Goal: Find specific page/section: Find specific page/section

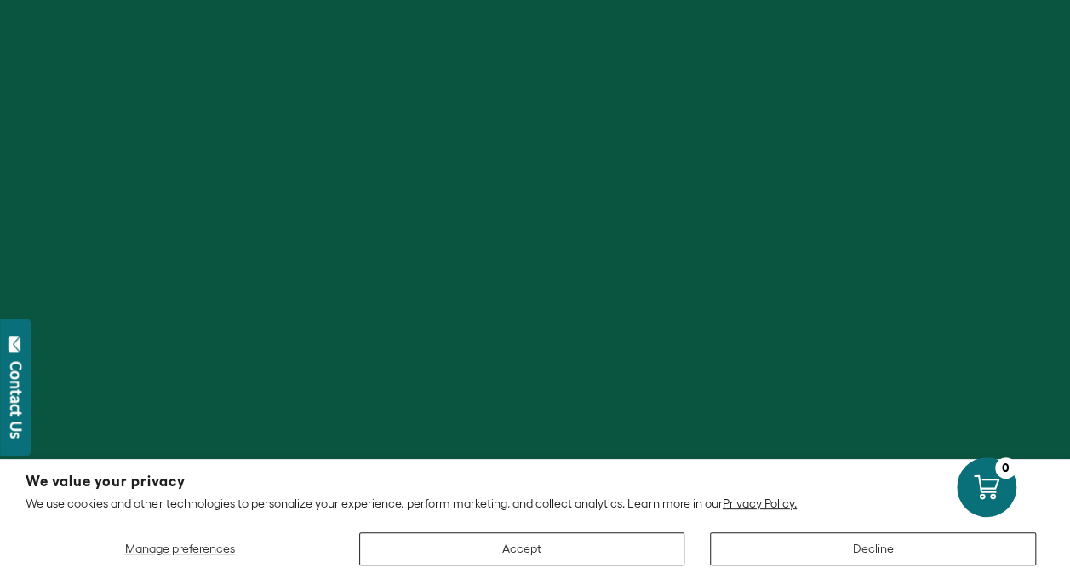
scroll to position [511, 0]
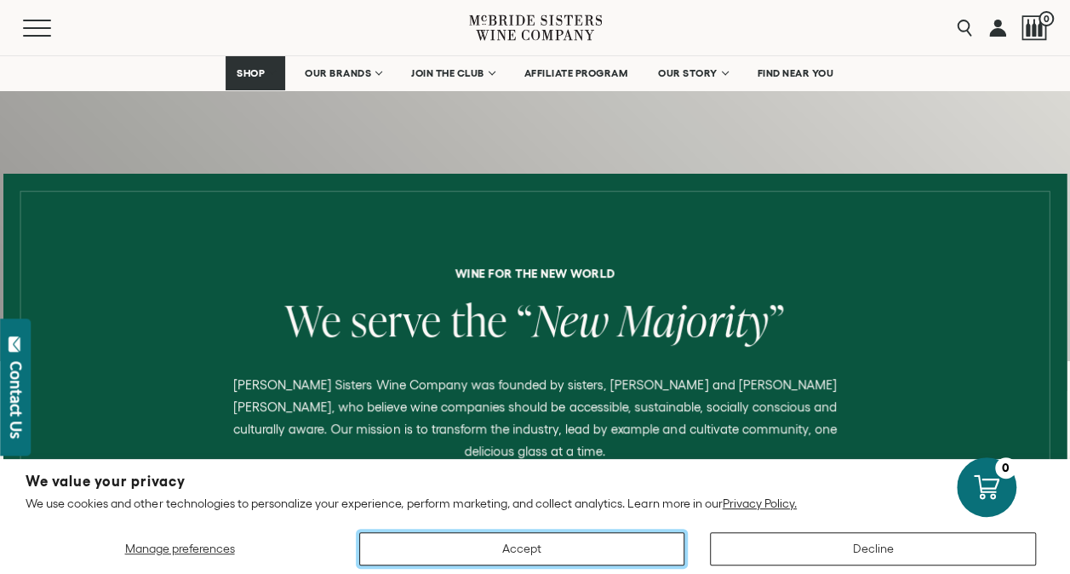
click at [577, 436] on button "Accept" at bounding box center [522, 548] width 326 height 33
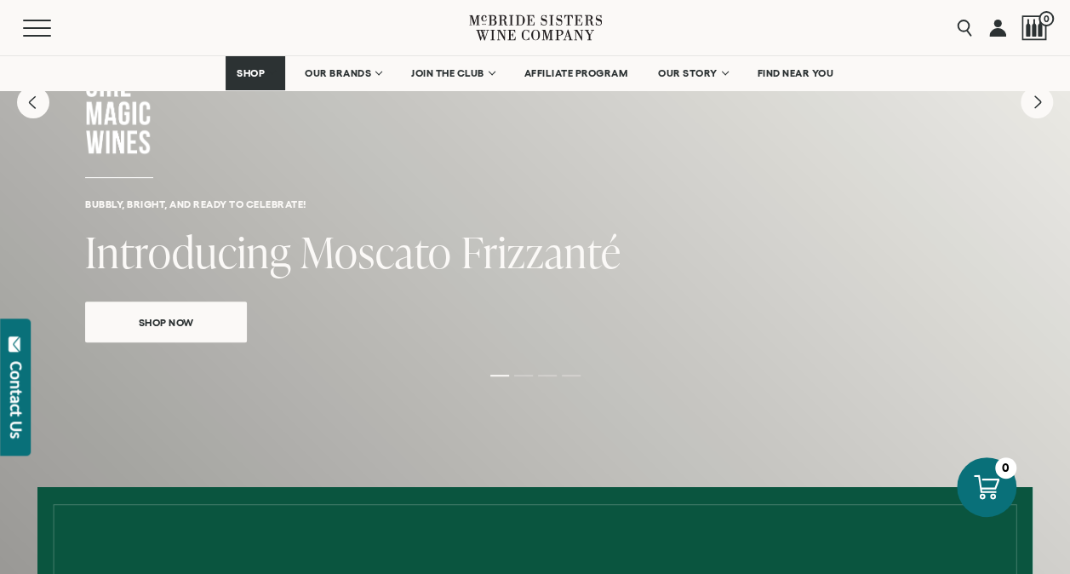
scroll to position [170, 0]
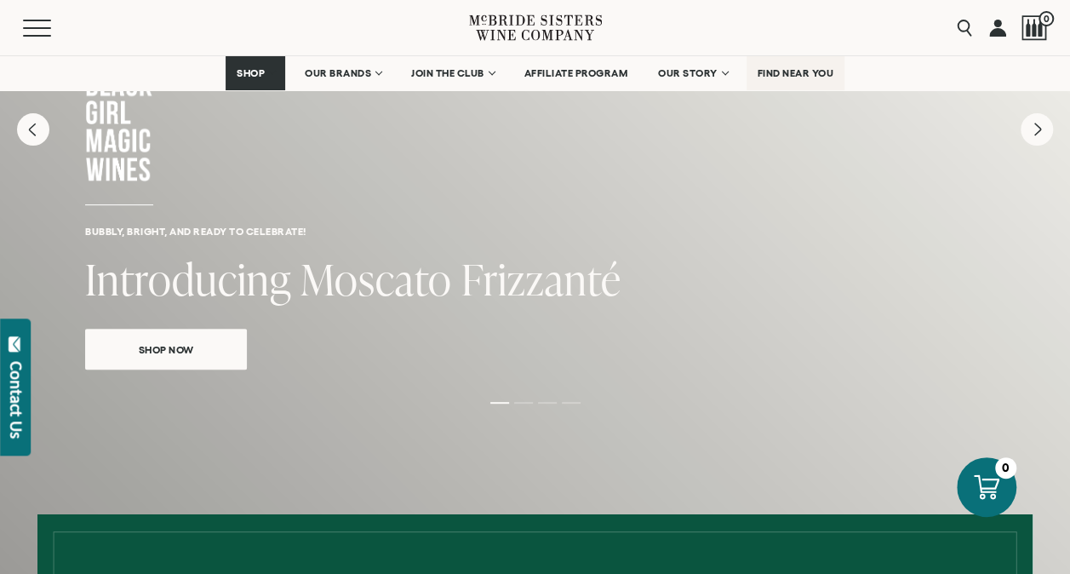
click at [812, 71] on span "FIND NEAR YOU" at bounding box center [795, 73] width 77 height 12
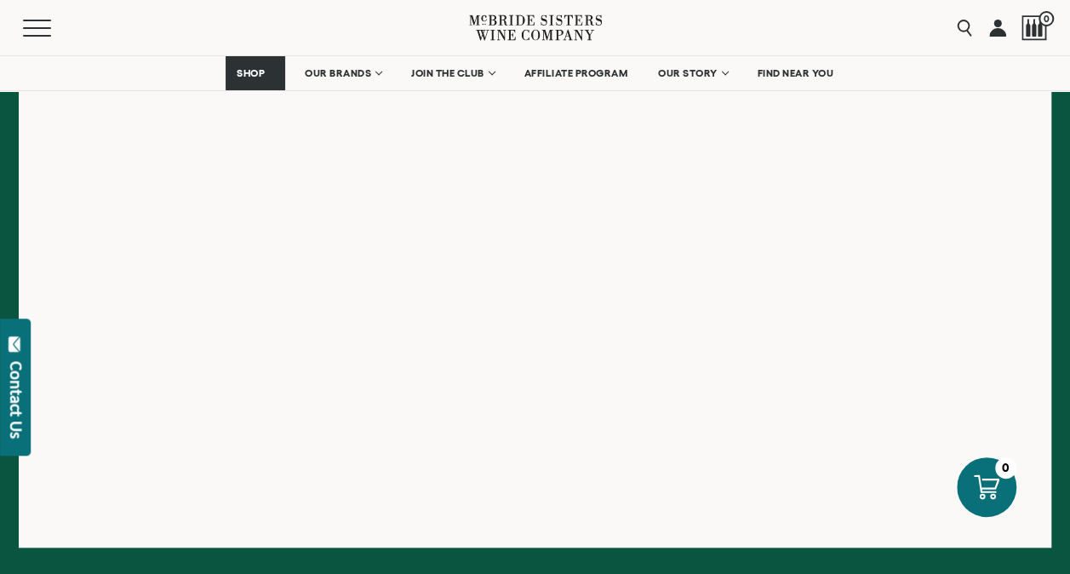
scroll to position [511, 0]
